Goal: Check status: Check status

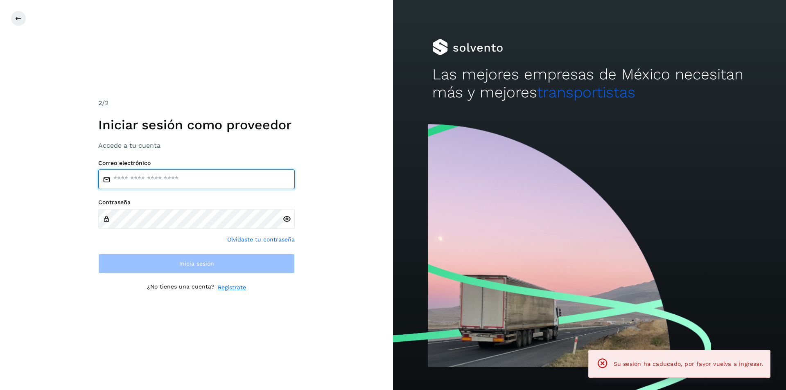
type input "**********"
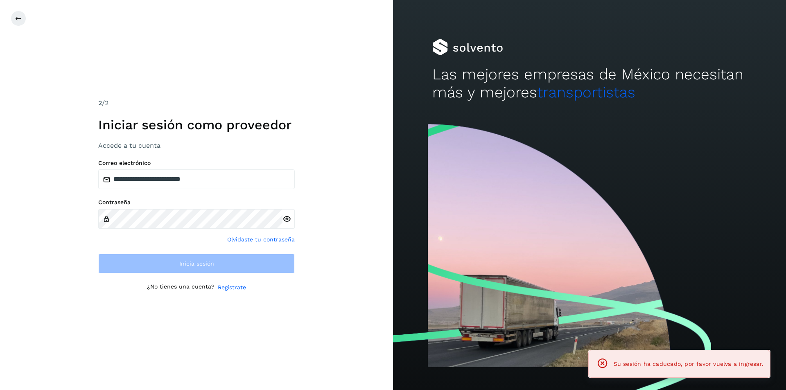
click at [284, 221] on icon at bounding box center [286, 219] width 9 height 9
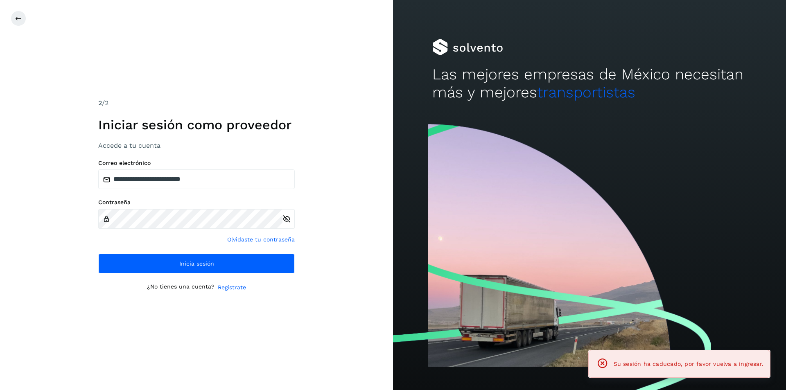
click at [284, 220] on icon at bounding box center [286, 219] width 9 height 9
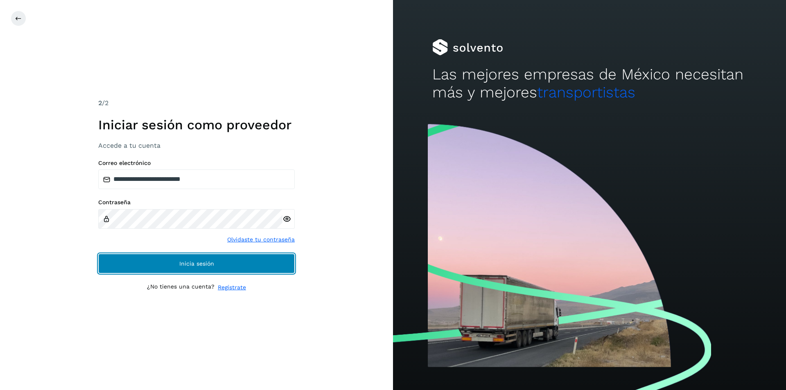
click at [230, 257] on button "Inicia sesión" at bounding box center [196, 264] width 196 height 20
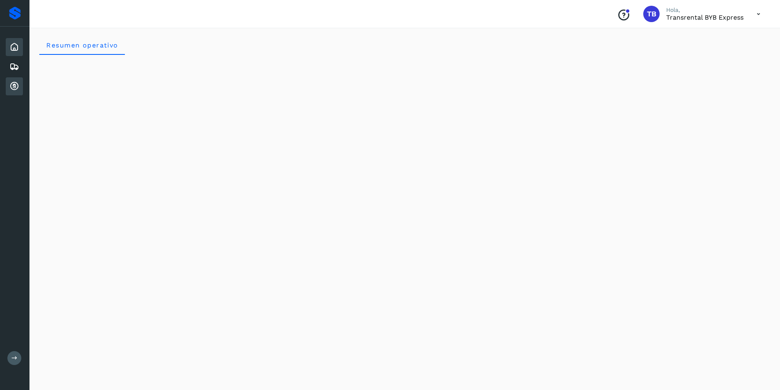
click at [14, 85] on icon at bounding box center [14, 86] width 10 height 10
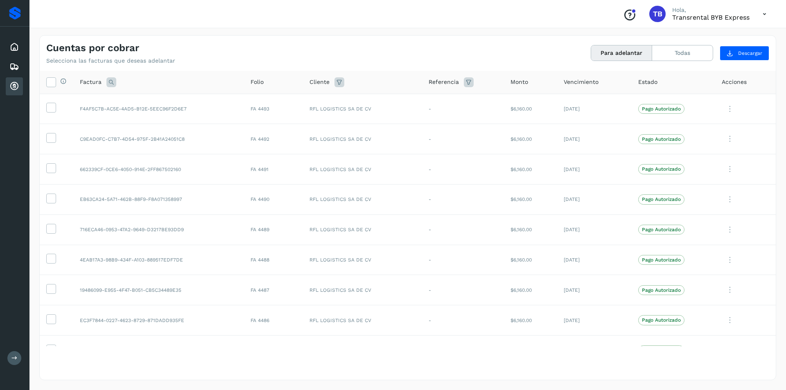
click at [330, 81] on div "Cliente" at bounding box center [362, 82] width 106 height 10
click at [337, 80] on icon at bounding box center [339, 82] width 10 height 10
click at [396, 104] on input "text" at bounding box center [385, 102] width 88 height 13
click at [395, 131] on div "The western carries SA de CV" at bounding box center [396, 133] width 81 height 9
type input "**********"
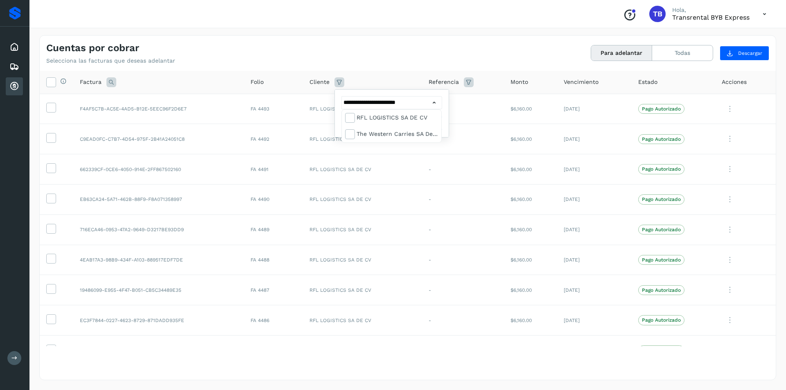
click at [443, 119] on div at bounding box center [393, 195] width 786 height 390
click at [429, 126] on button "Filtrar" at bounding box center [413, 123] width 58 height 15
